Goal: Find specific page/section

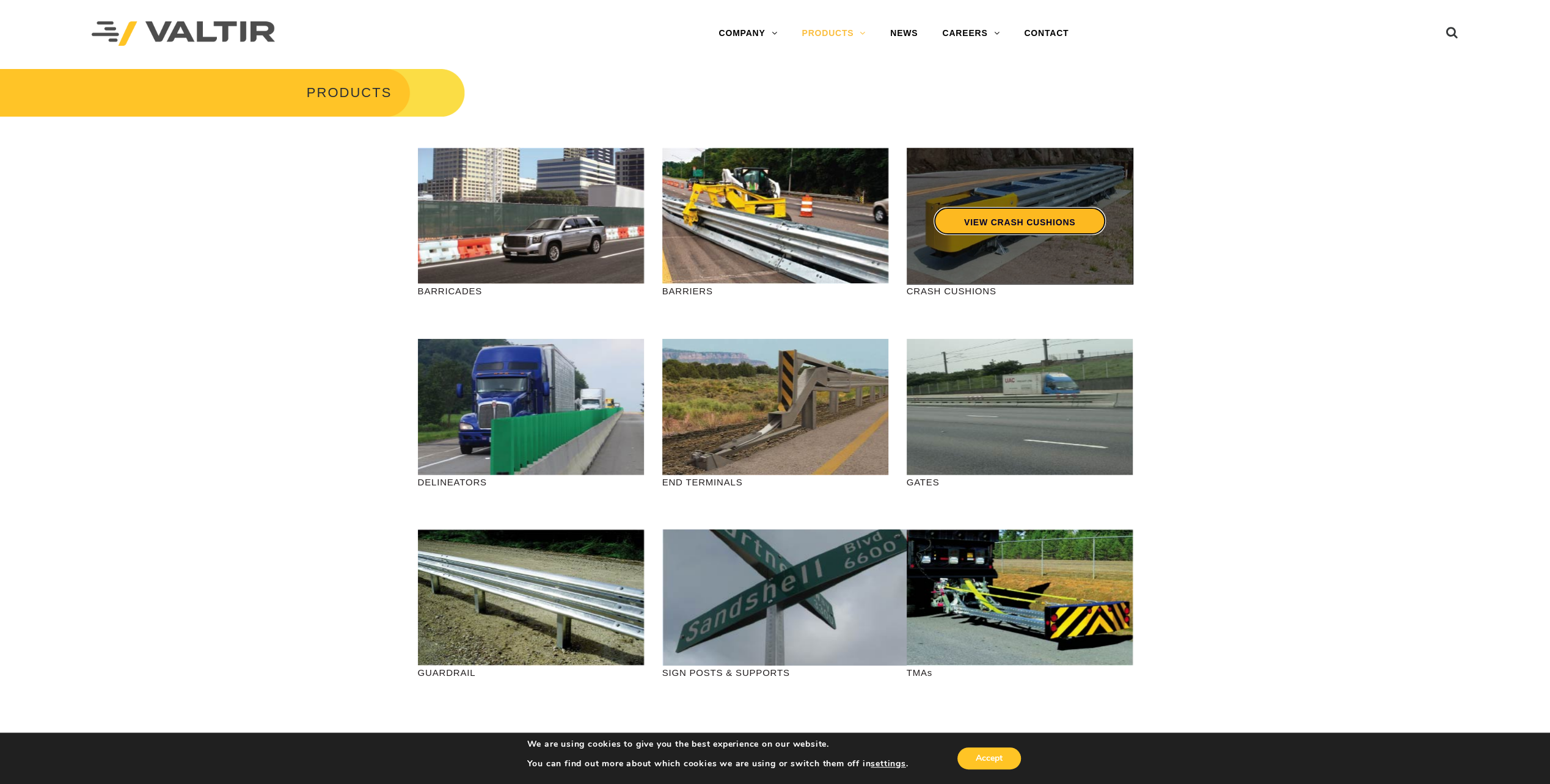
click at [999, 228] on link "VIEW CRASH CUSHIONS" at bounding box center [1018, 221] width 172 height 28
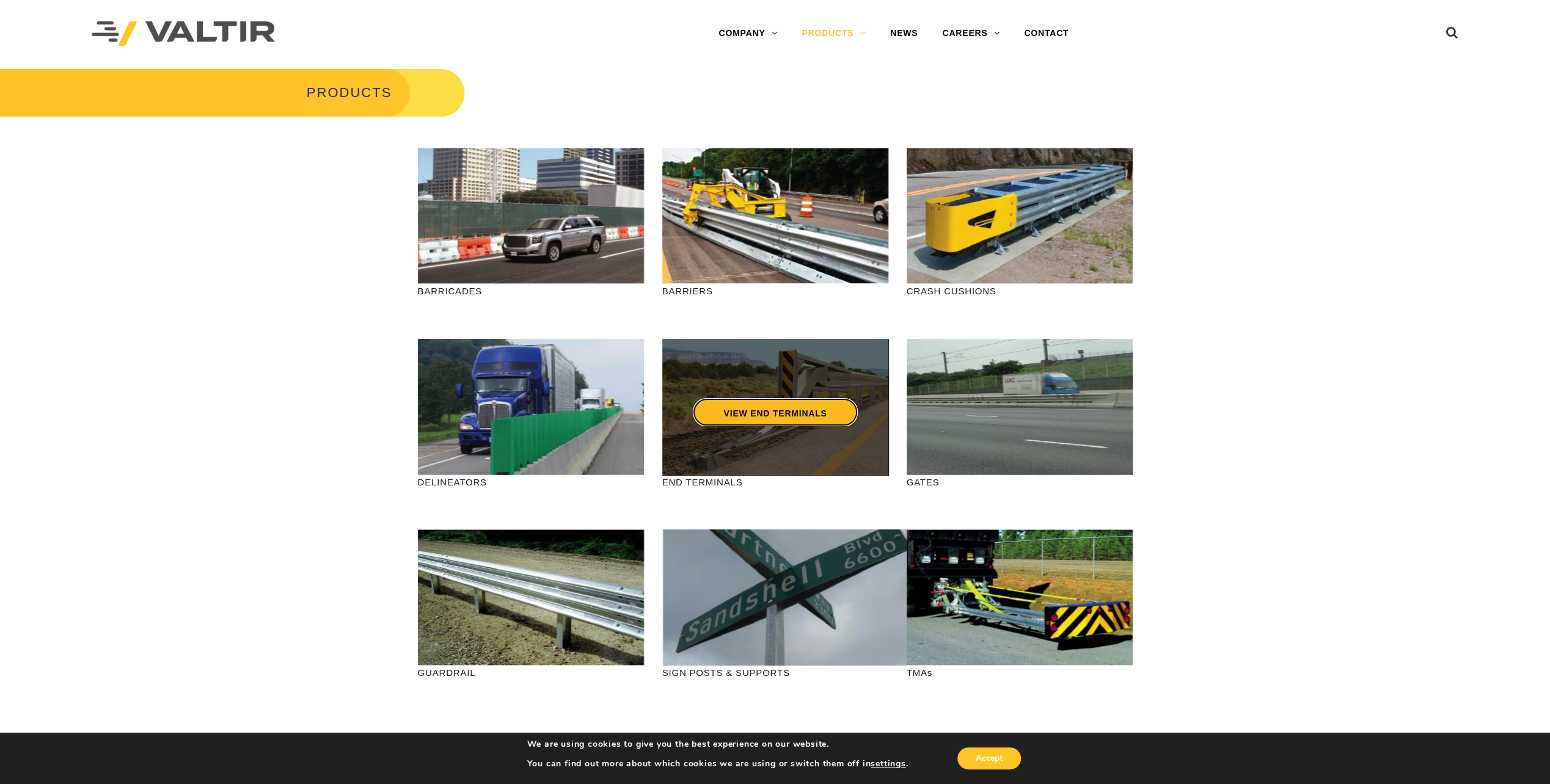
click at [773, 403] on link "VIEW END TERMINALS" at bounding box center [774, 412] width 164 height 28
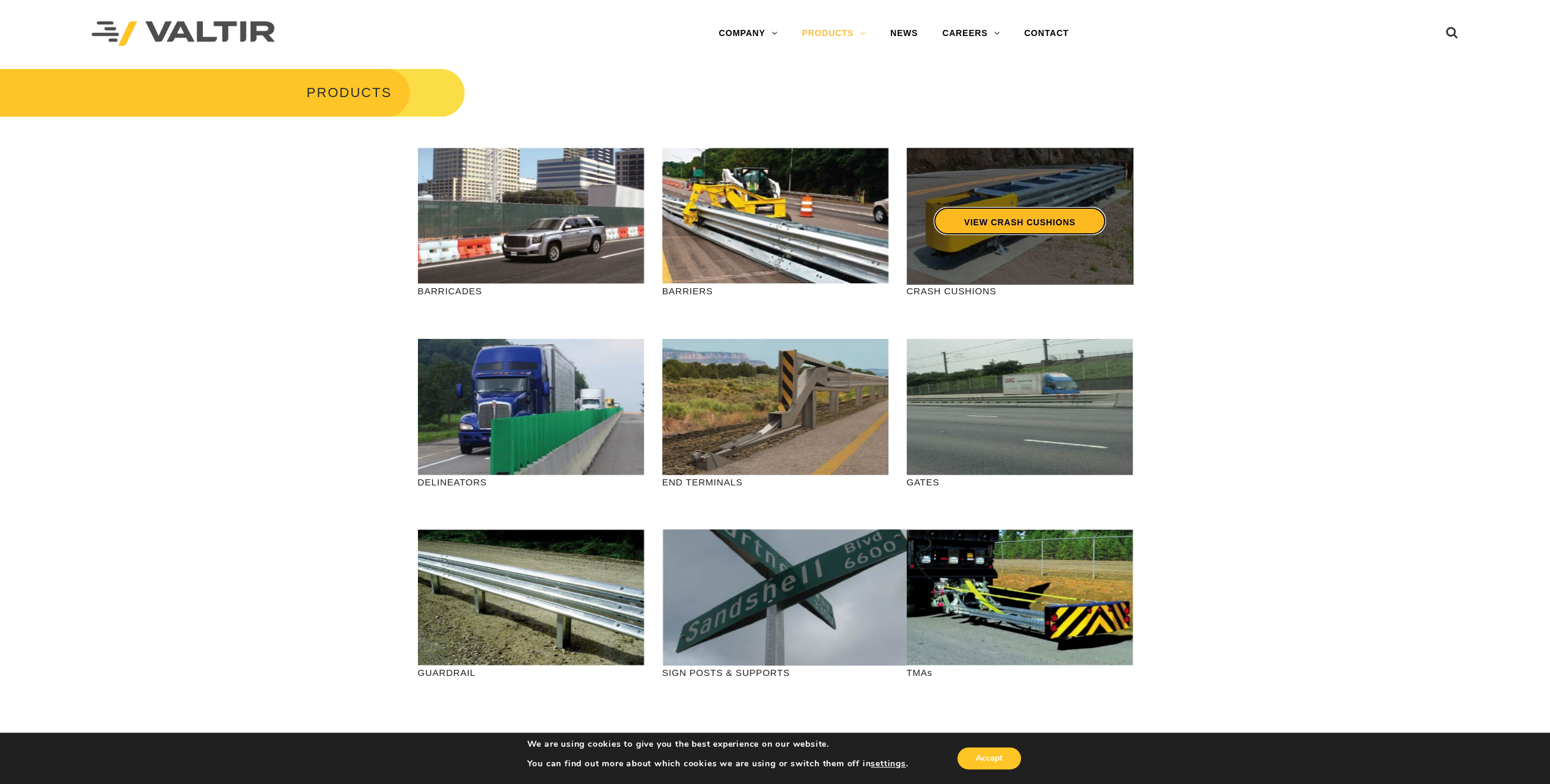
click at [938, 225] on link "VIEW CRASH CUSHIONS" at bounding box center [1018, 221] width 172 height 28
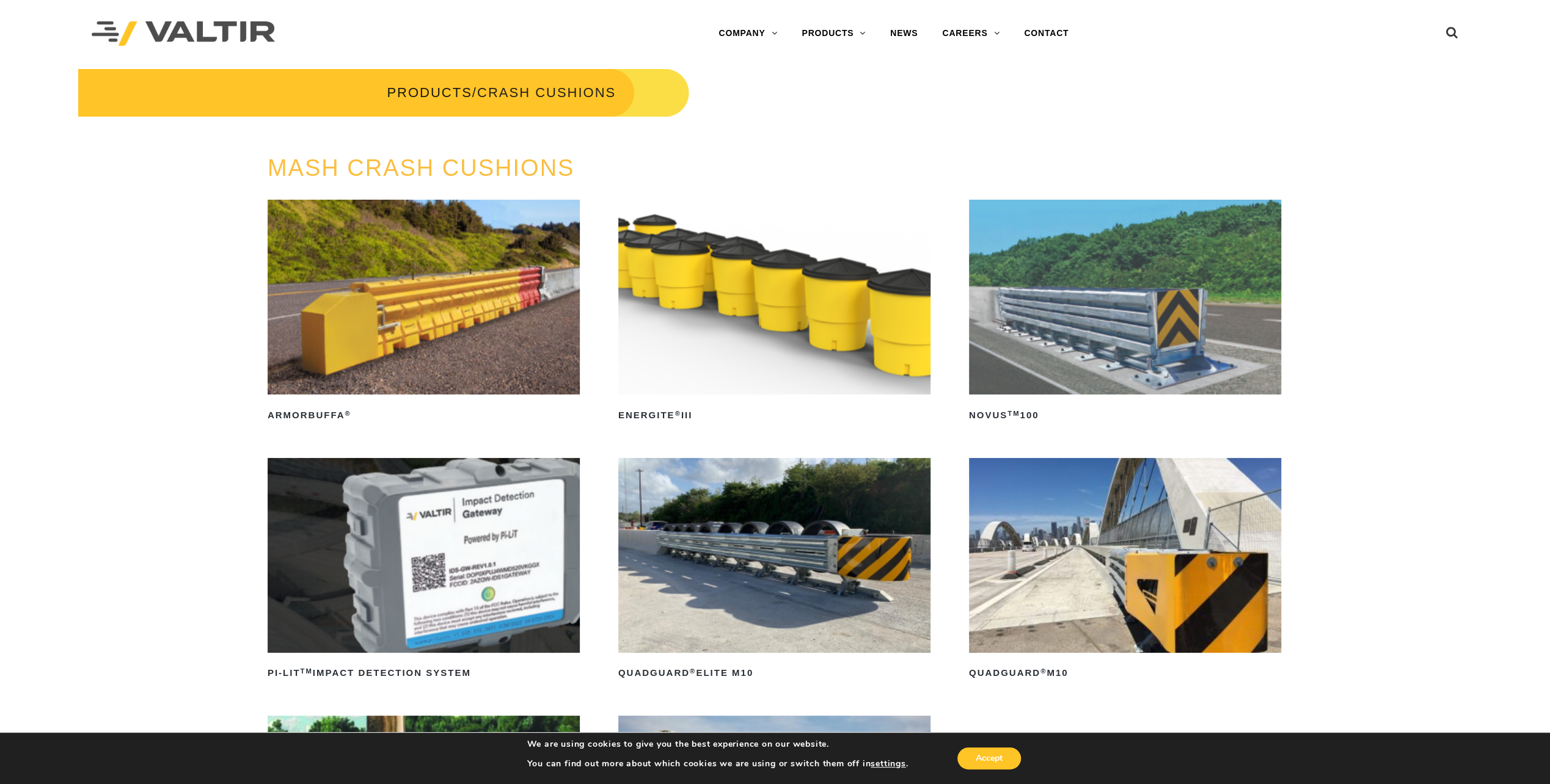
drag, startPoint x: 39, startPoint y: 309, endPoint x: 45, endPoint y: 312, distance: 6.7
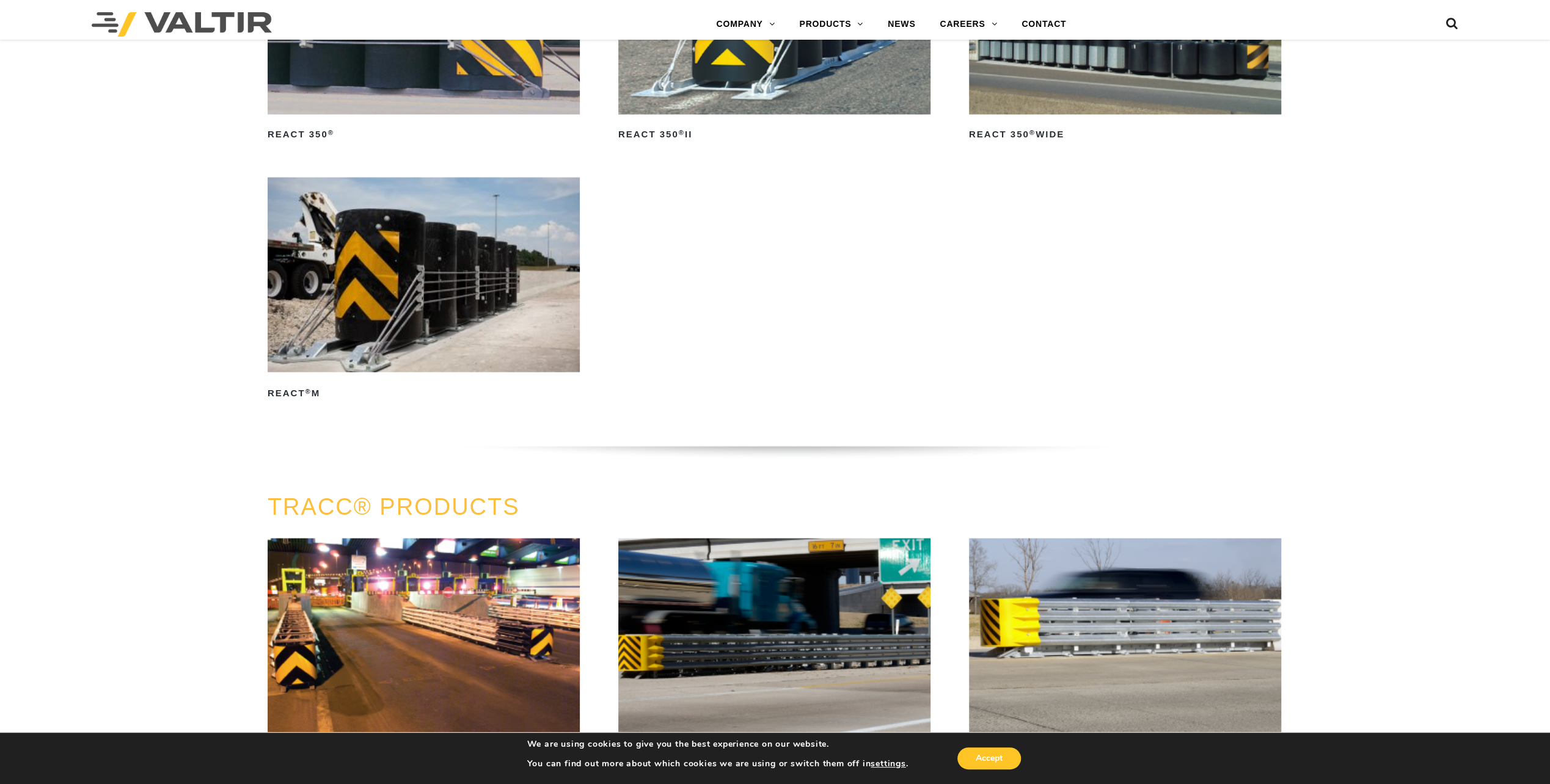
scroll to position [2444, 0]
